Goal: Task Accomplishment & Management: Use online tool/utility

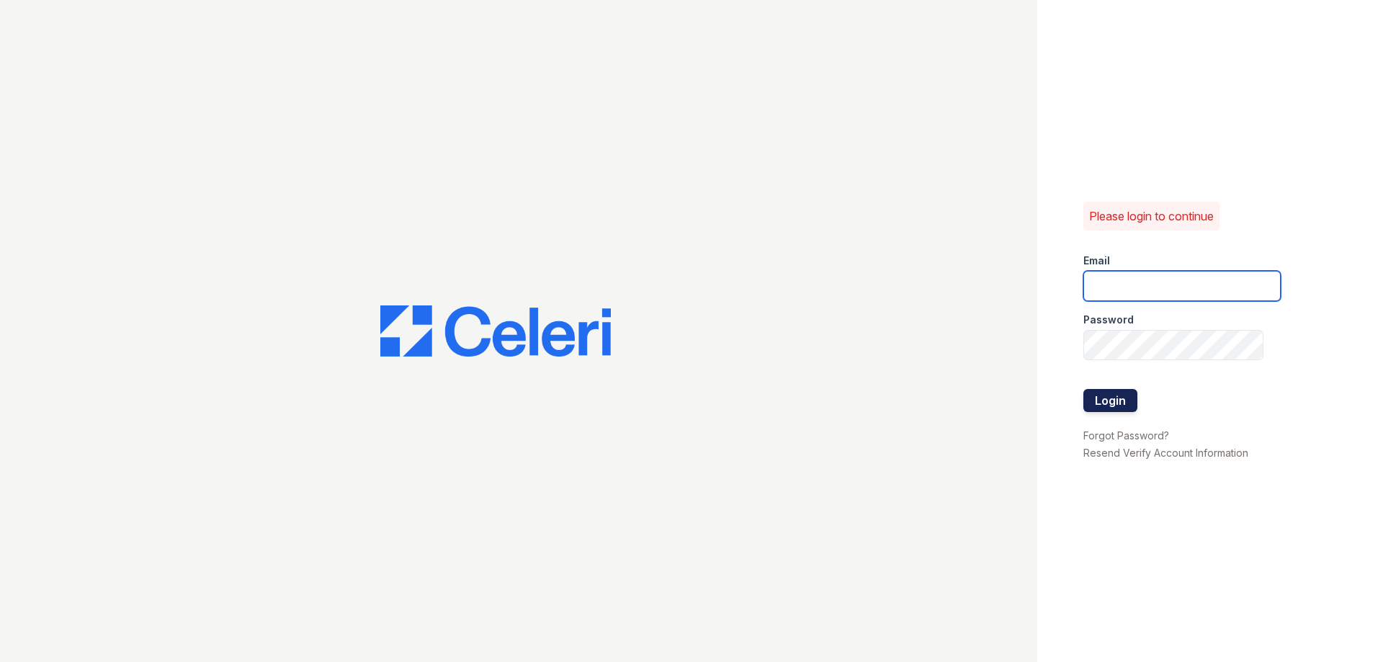
type input "[DOMAIN_NAME][EMAIL_ADDRESS][DOMAIN_NAME]"
click at [1110, 405] on button "Login" at bounding box center [1110, 400] width 54 height 23
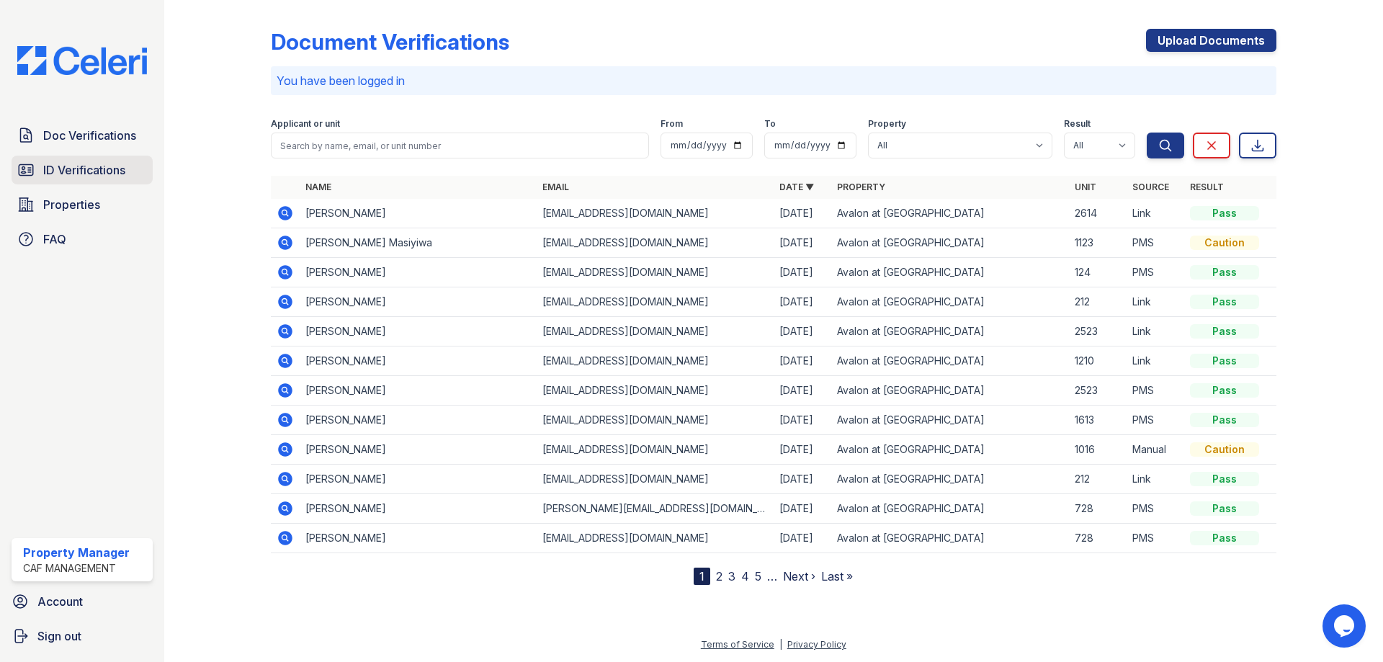
click at [78, 166] on span "ID Verifications" at bounding box center [84, 169] width 82 height 17
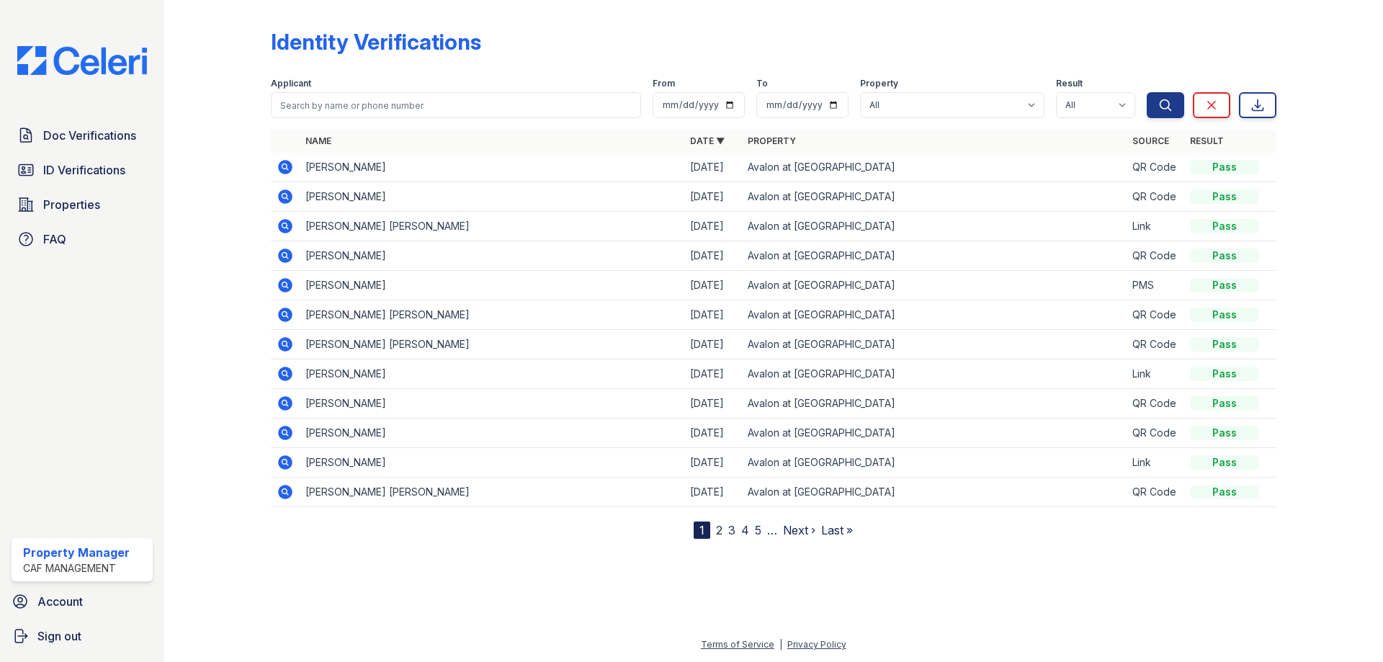
click at [289, 168] on icon at bounding box center [285, 167] width 14 height 14
